Goal: Navigation & Orientation: Find specific page/section

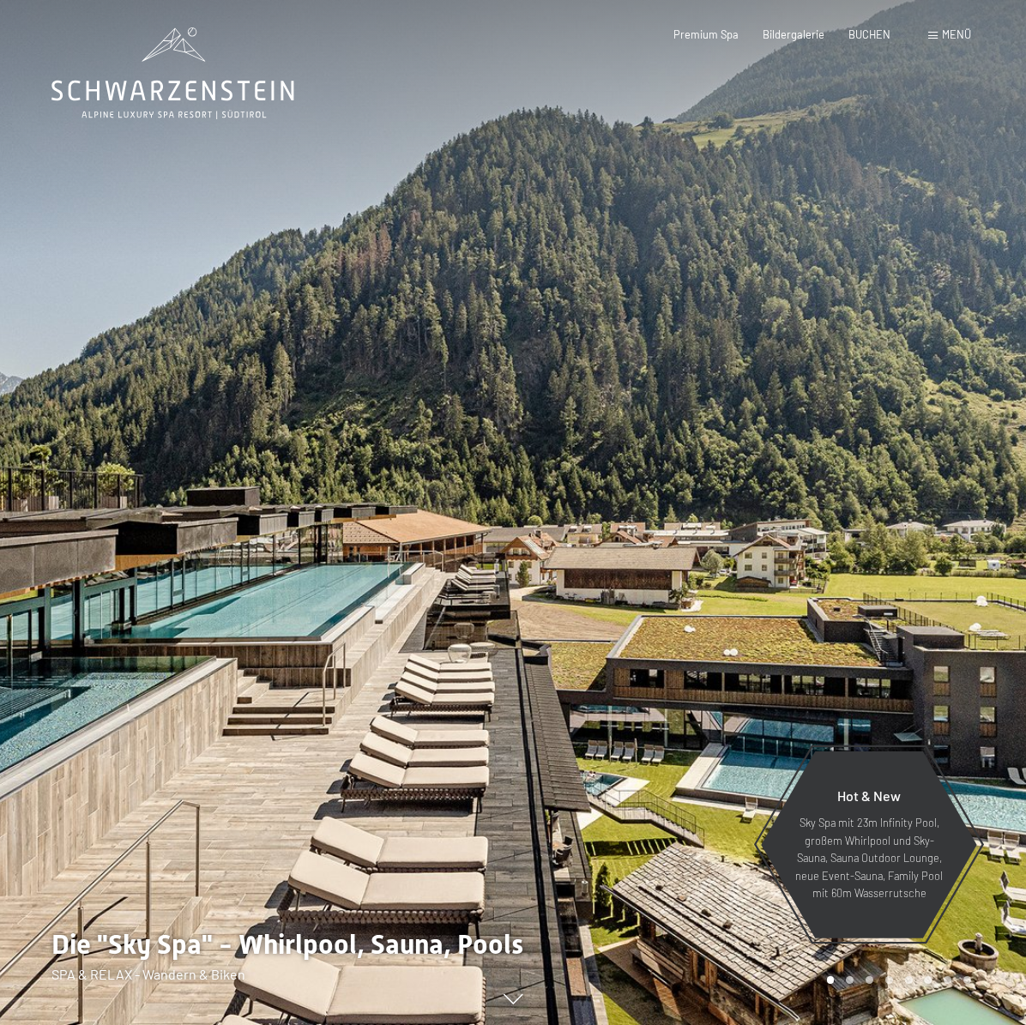
click at [529, 612] on div at bounding box center [769, 512] width 513 height 1025
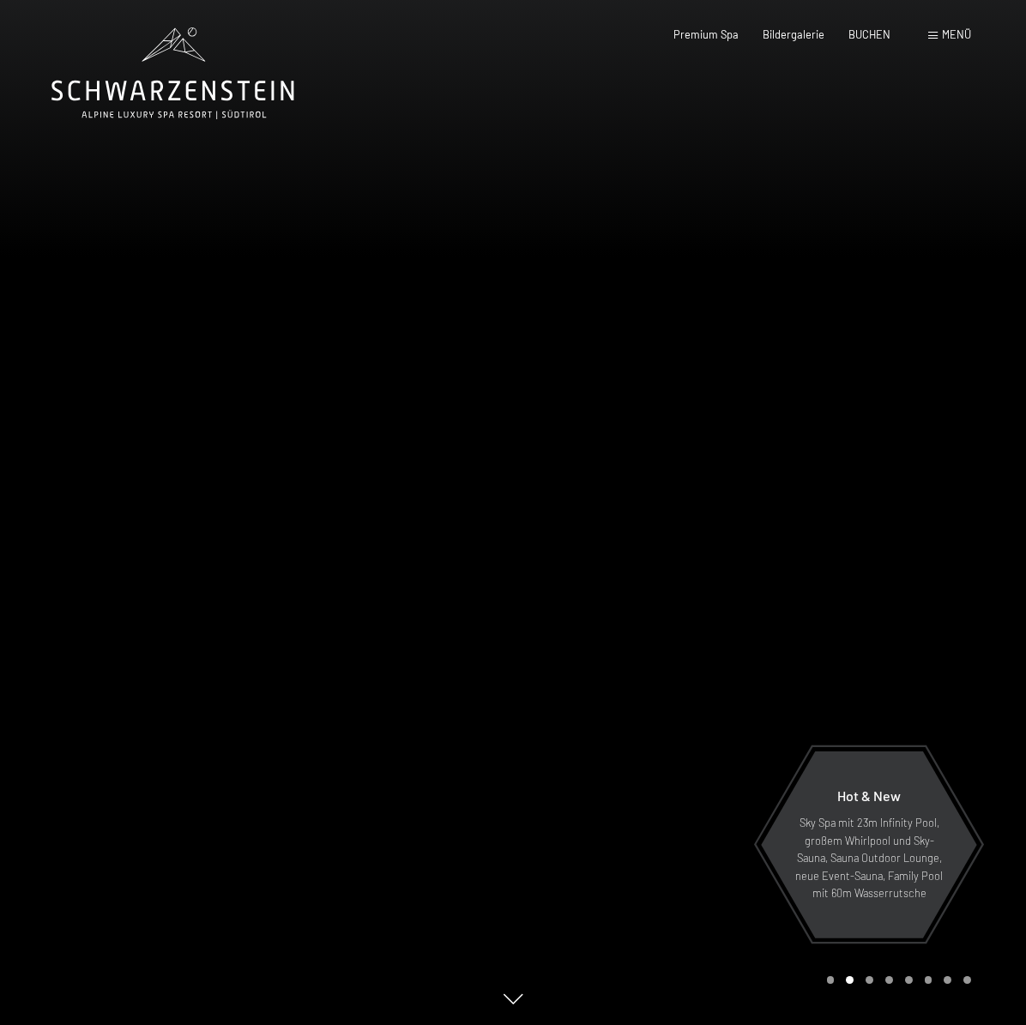
click at [599, 605] on div at bounding box center [769, 512] width 513 height 1025
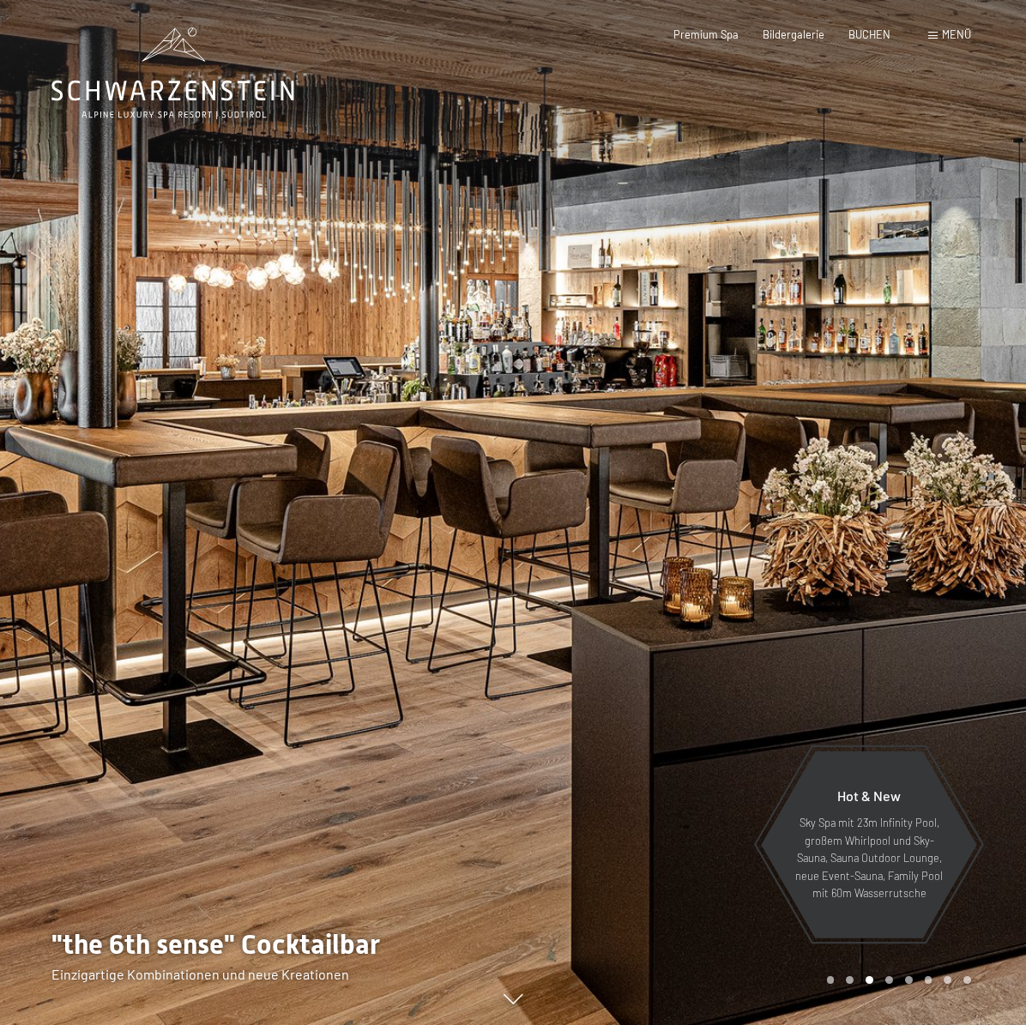
click at [599, 605] on div at bounding box center [769, 512] width 513 height 1025
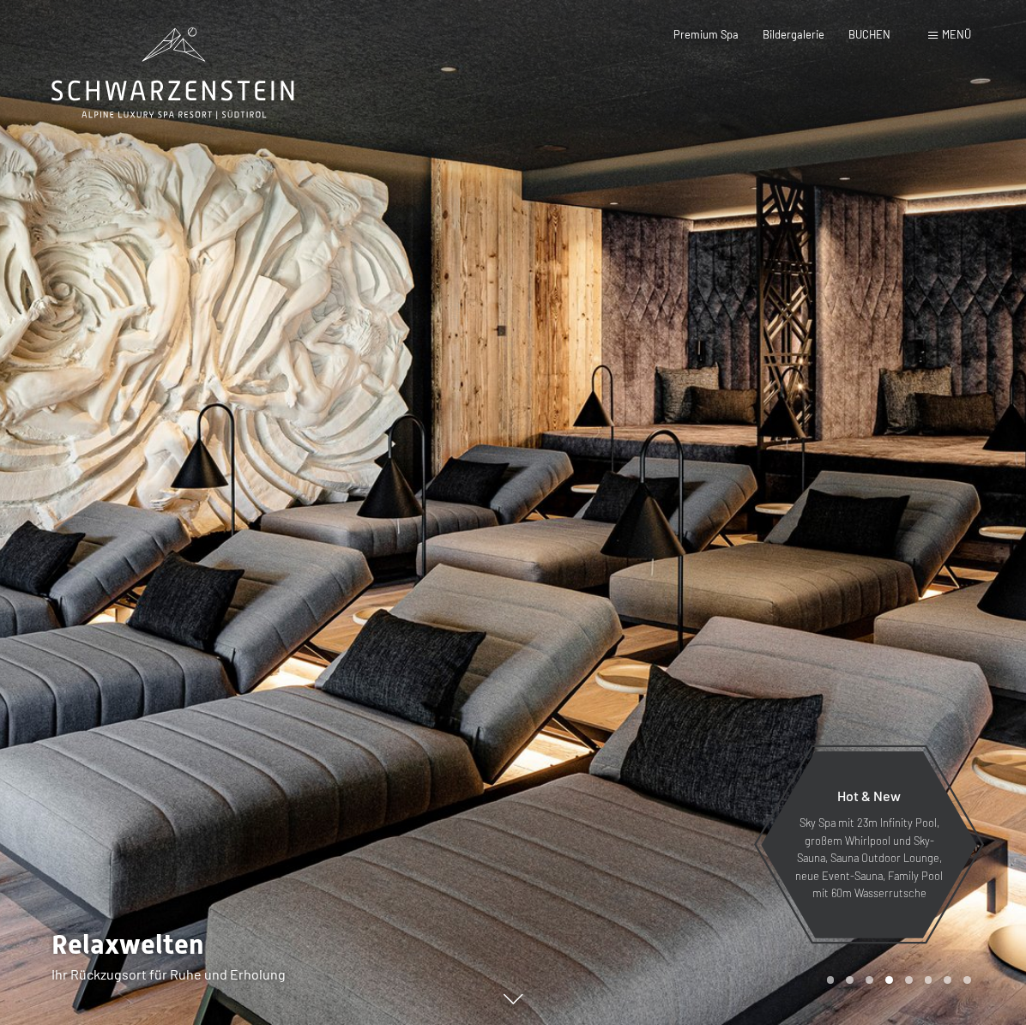
click at [597, 606] on div at bounding box center [769, 512] width 513 height 1025
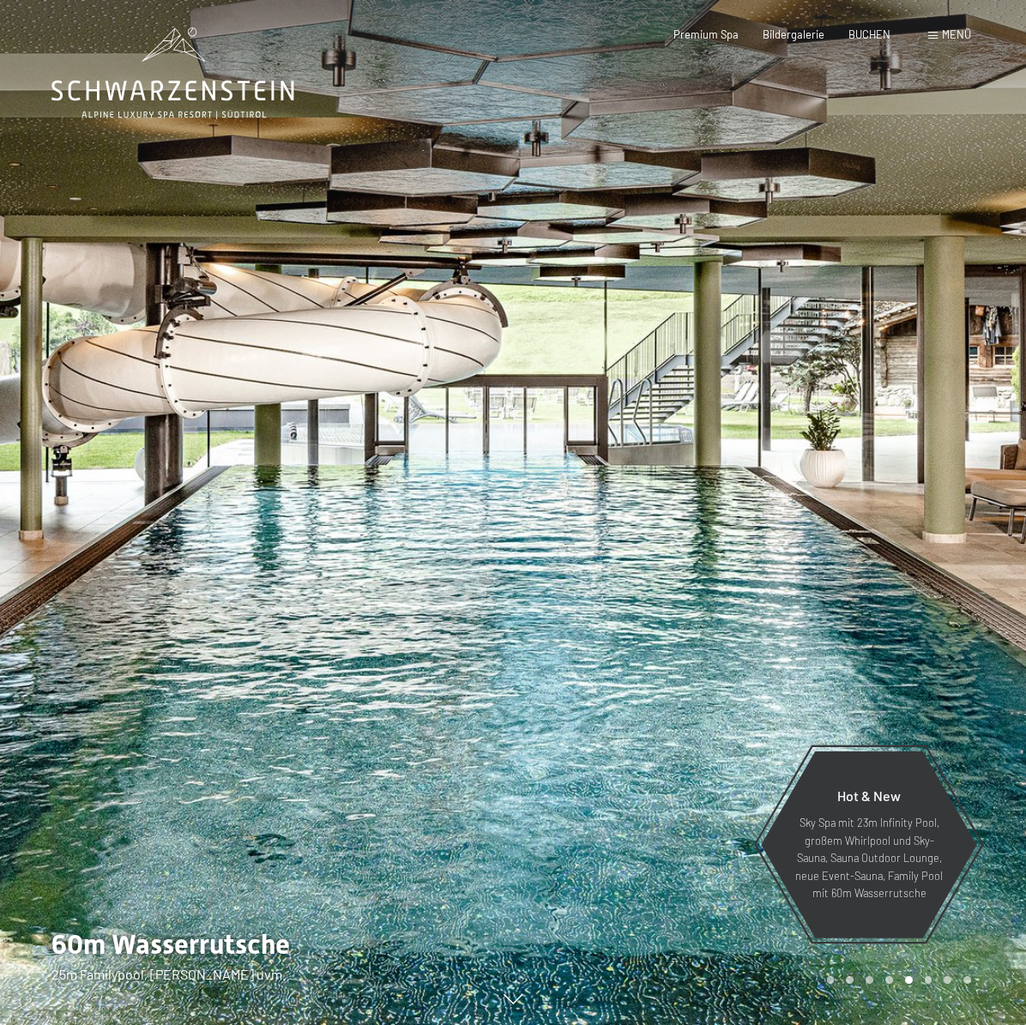
click at [597, 606] on div at bounding box center [769, 512] width 513 height 1025
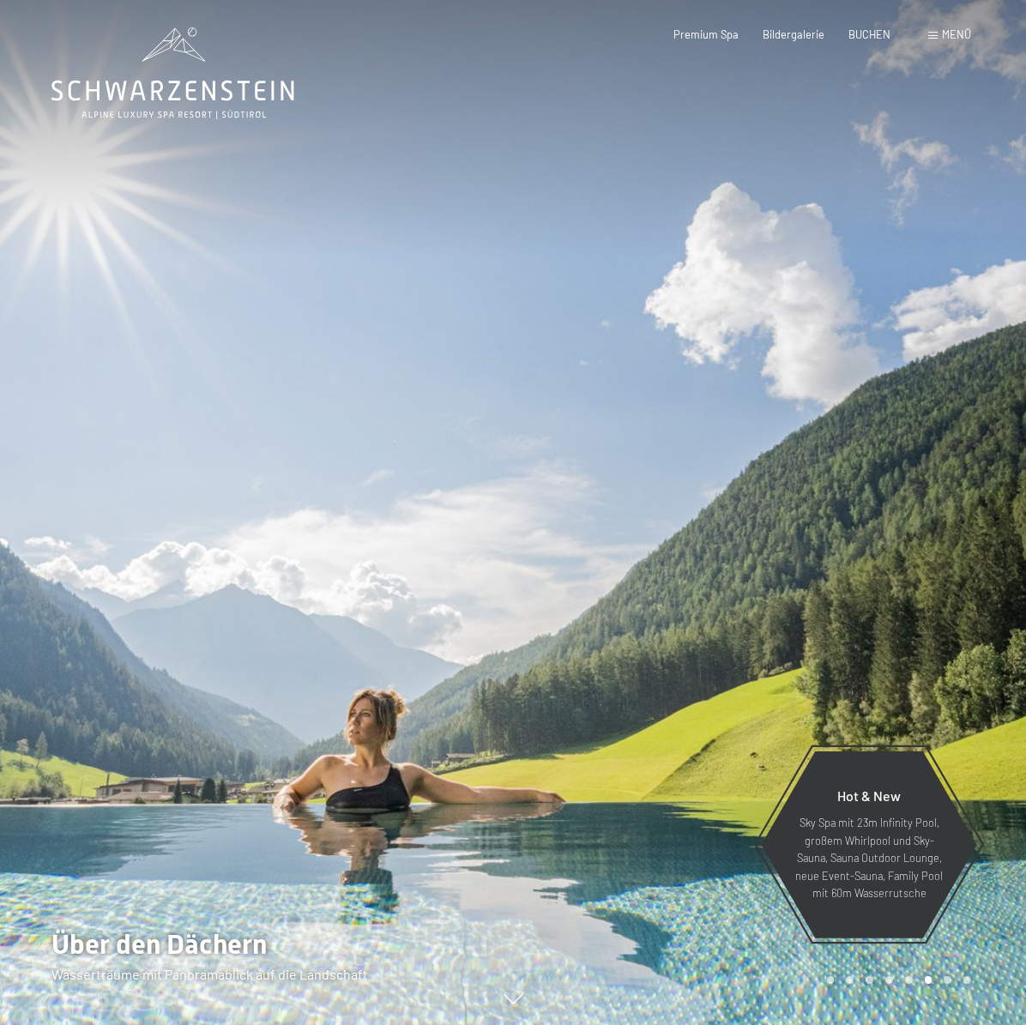
click at [598, 608] on div at bounding box center [769, 512] width 513 height 1025
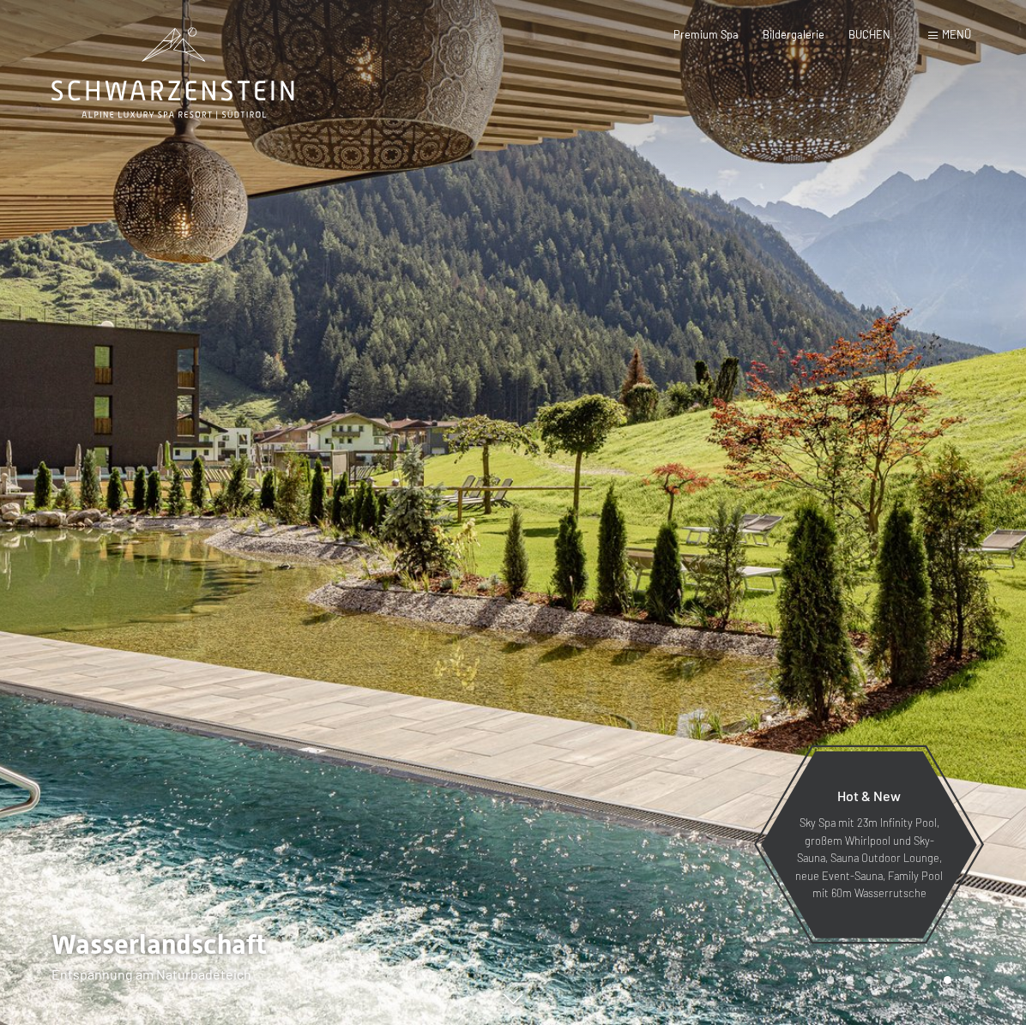
click at [599, 608] on div at bounding box center [769, 512] width 513 height 1025
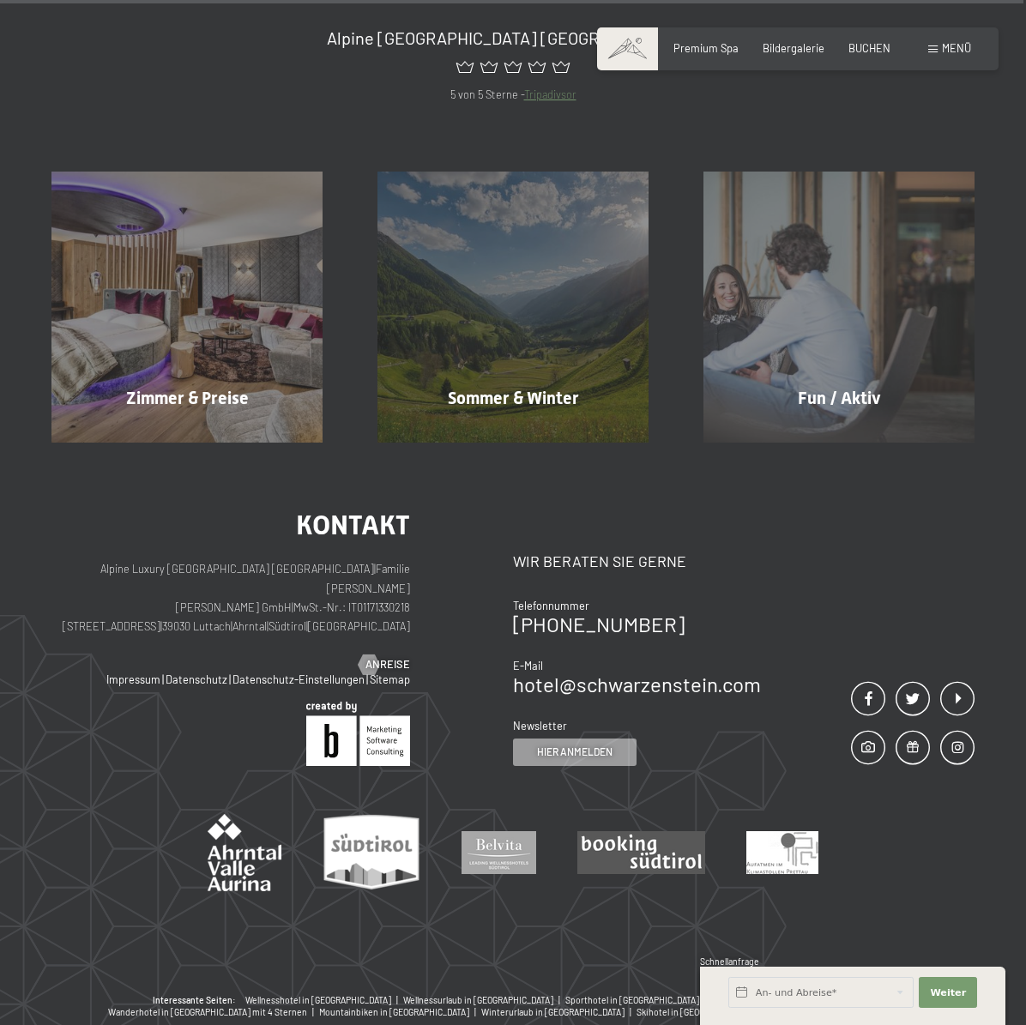
scroll to position [6237, 0]
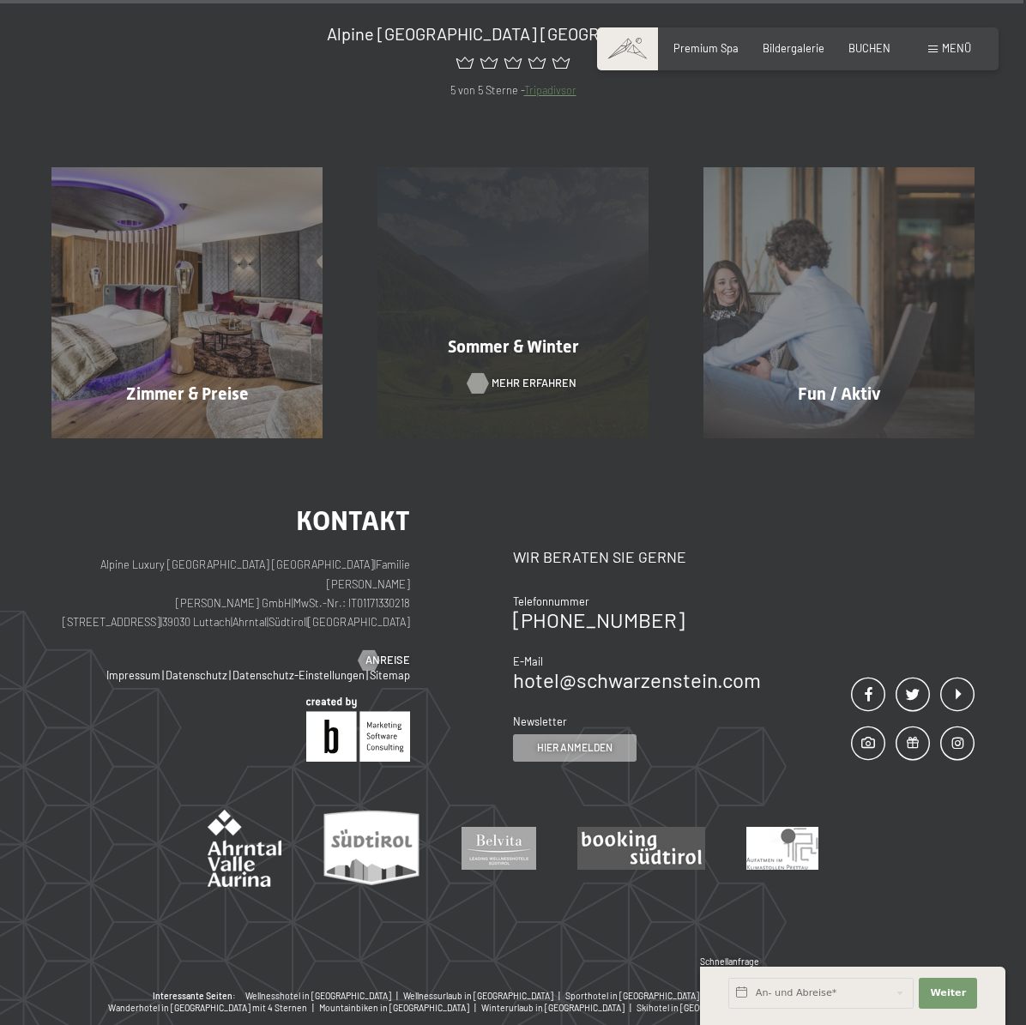
click at [495, 376] on span "Mehr erfahren" at bounding box center [533, 383] width 85 height 15
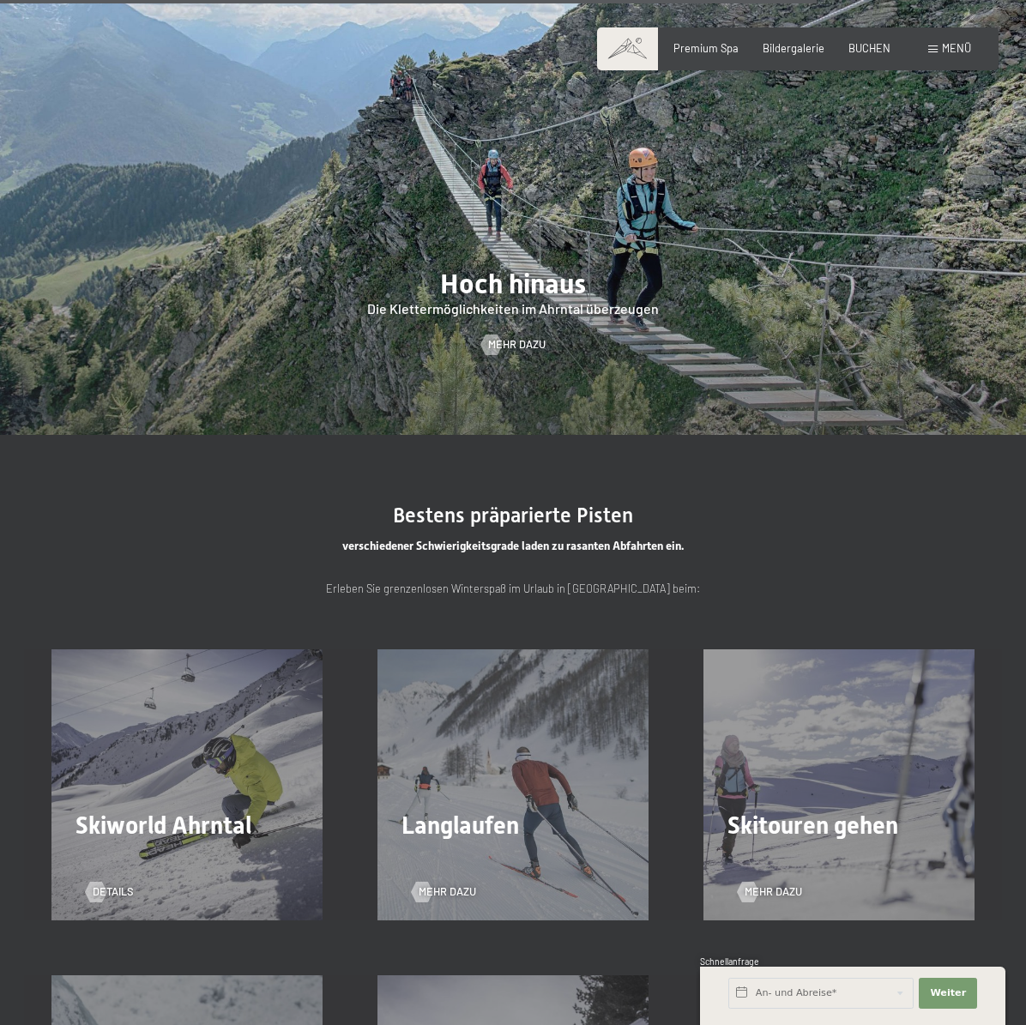
scroll to position [3024, 0]
